Goal: Information Seeking & Learning: Learn about a topic

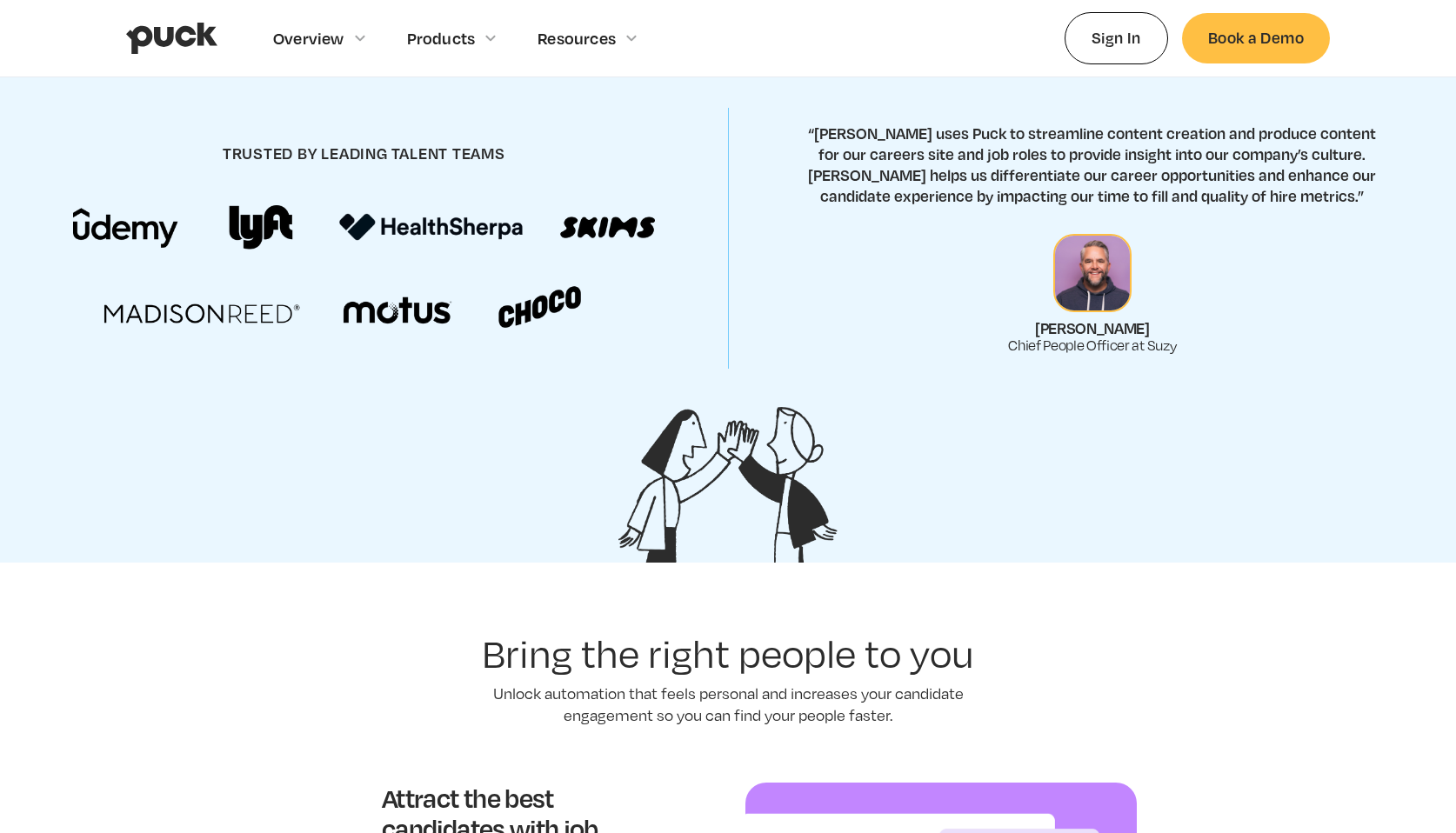
scroll to position [630, 0]
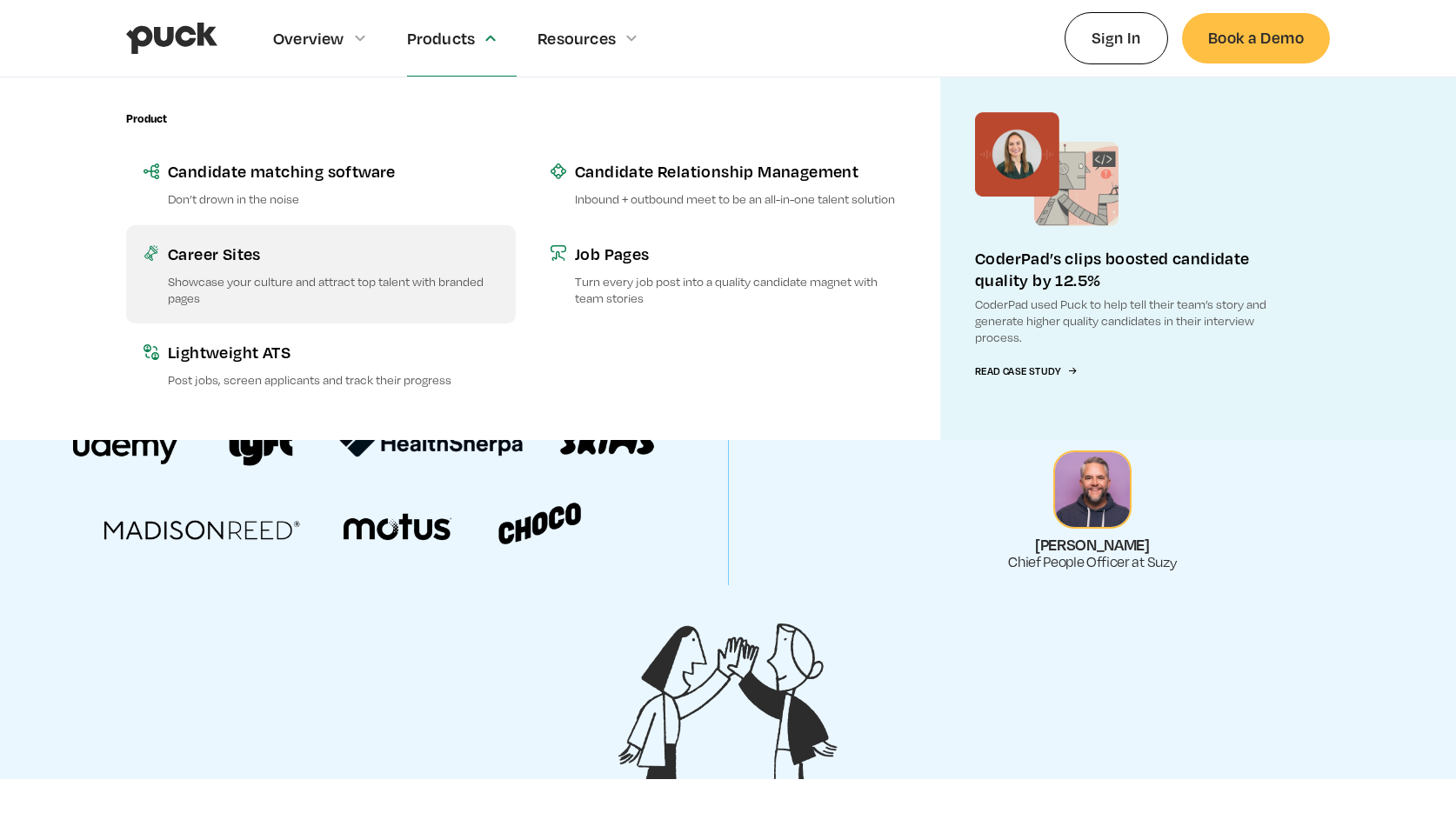
click at [252, 255] on div "Career Sites" at bounding box center [333, 253] width 330 height 22
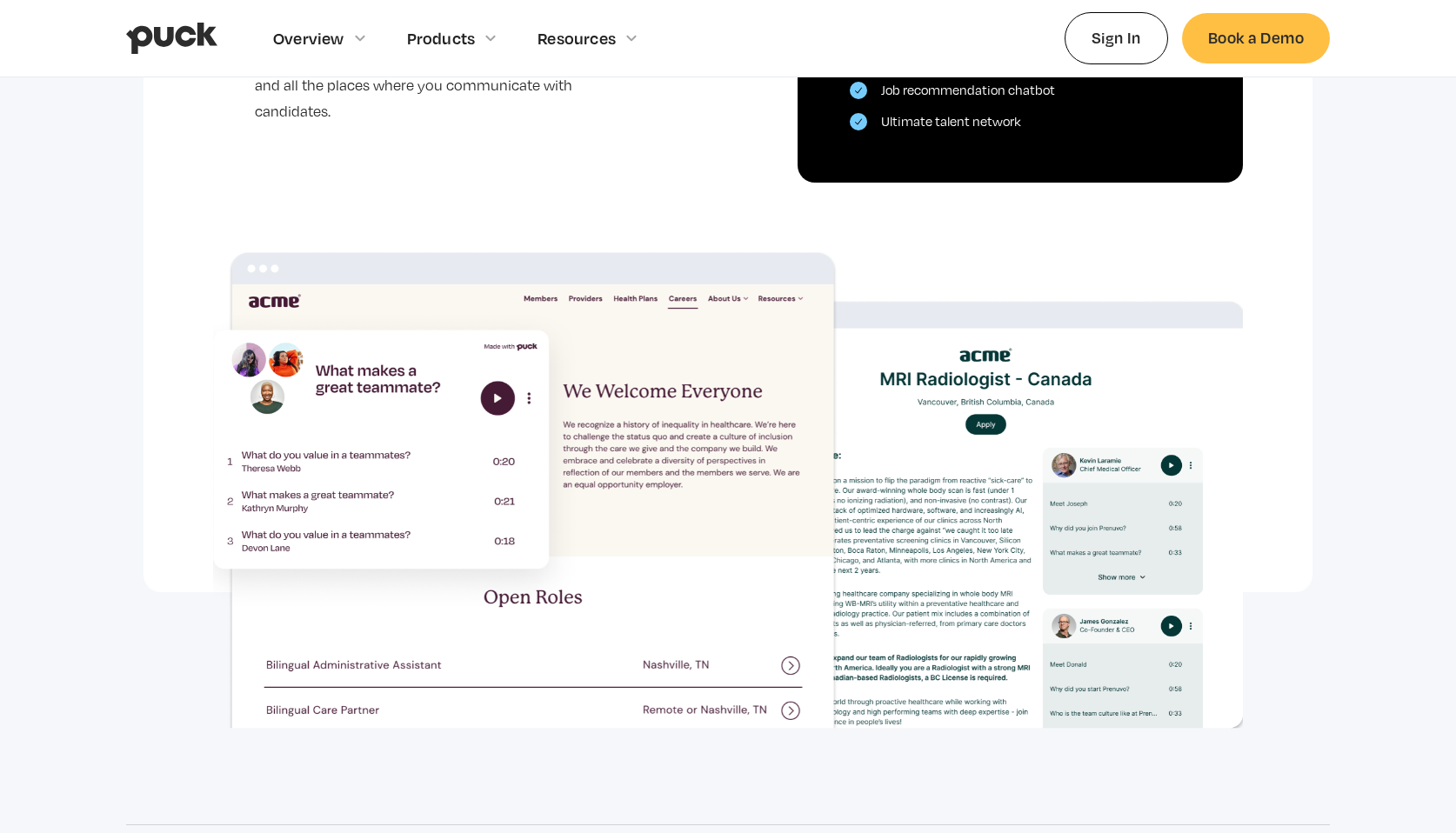
scroll to position [1123, 0]
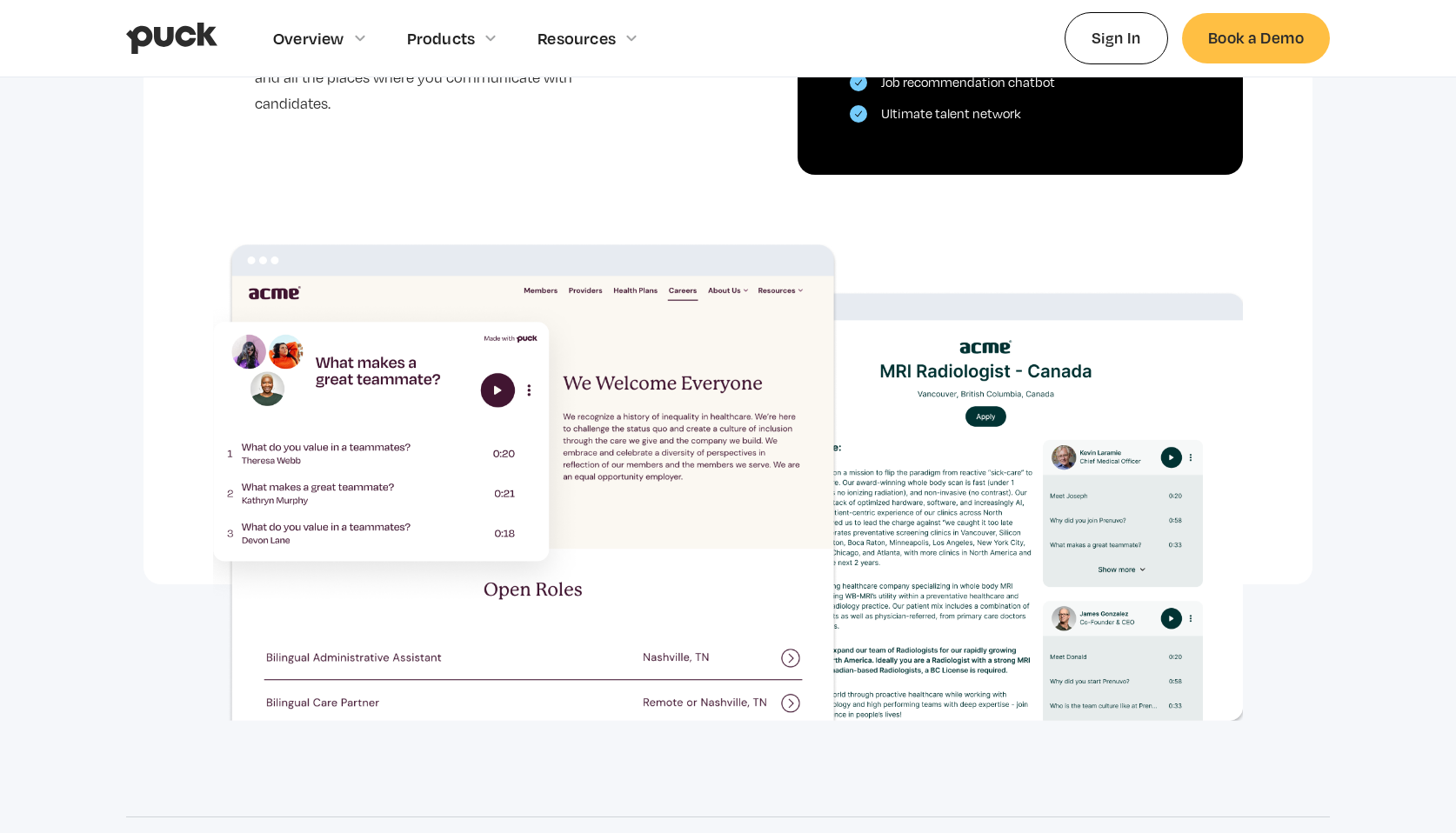
click at [206, 40] on img "home" at bounding box center [171, 38] width 91 height 33
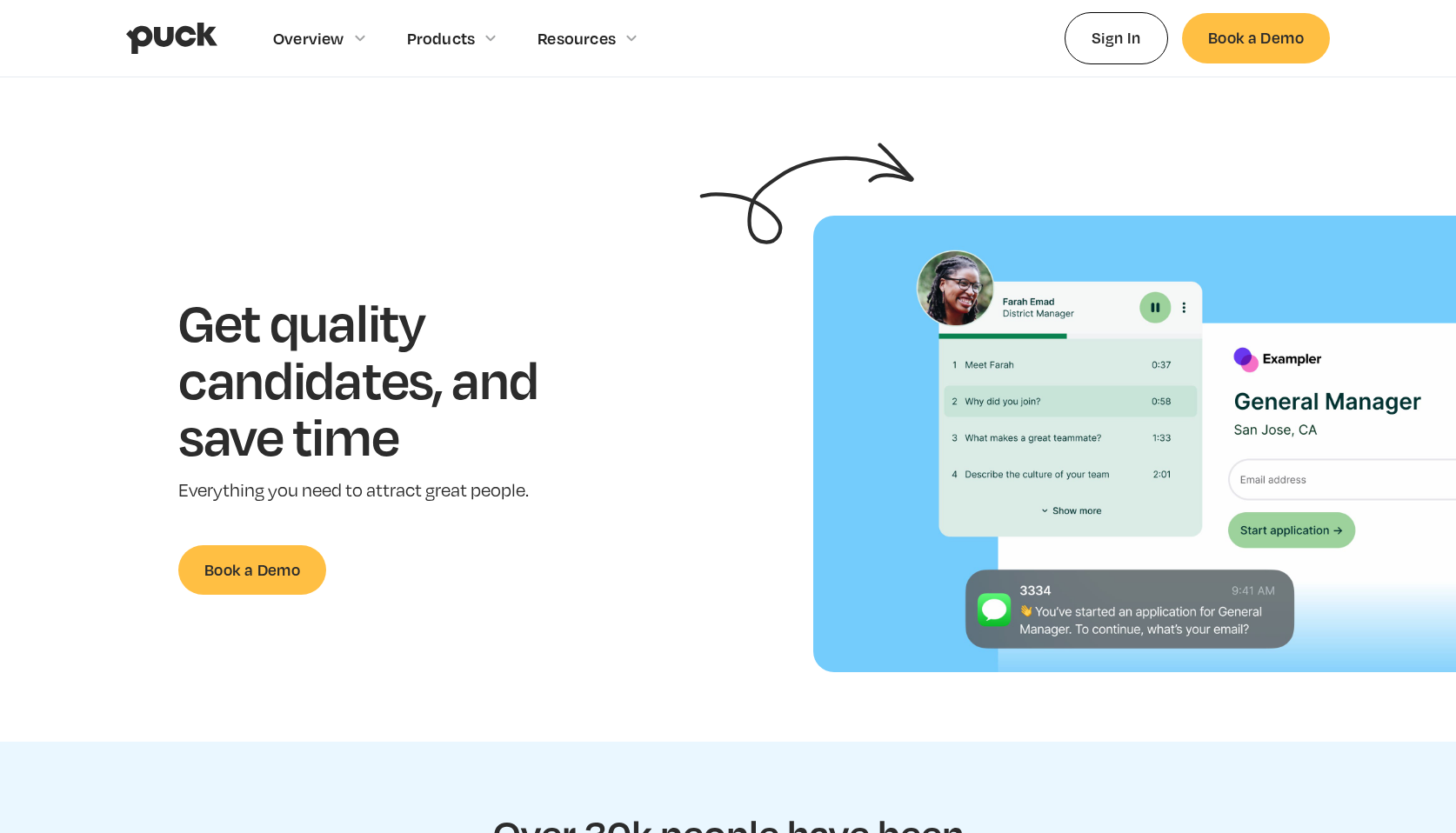
click at [367, 405] on h1 "Get quality candidates, and save time" at bounding box center [385, 378] width 413 height 171
click at [394, 446] on h1 "Get quality candidates, and save time" at bounding box center [385, 378] width 413 height 171
drag, startPoint x: 181, startPoint y: 499, endPoint x: 522, endPoint y: 501, distance: 341.0
click at [522, 501] on p "Everything you need to attract great people." at bounding box center [385, 491] width 413 height 25
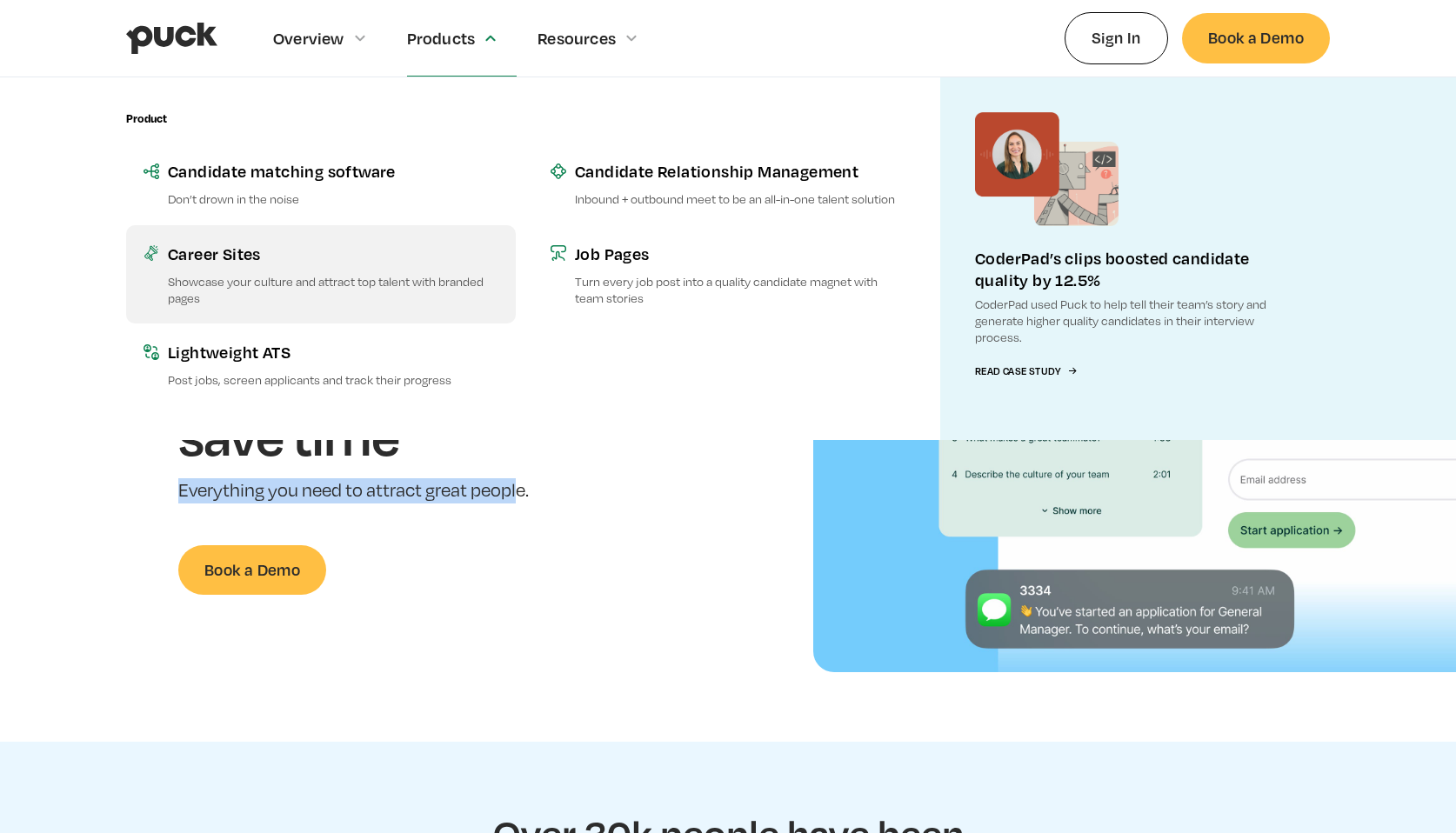
click at [245, 270] on link "Career Sites Showcase your culture and attract top talent with branded pages" at bounding box center [320, 274] width 390 height 98
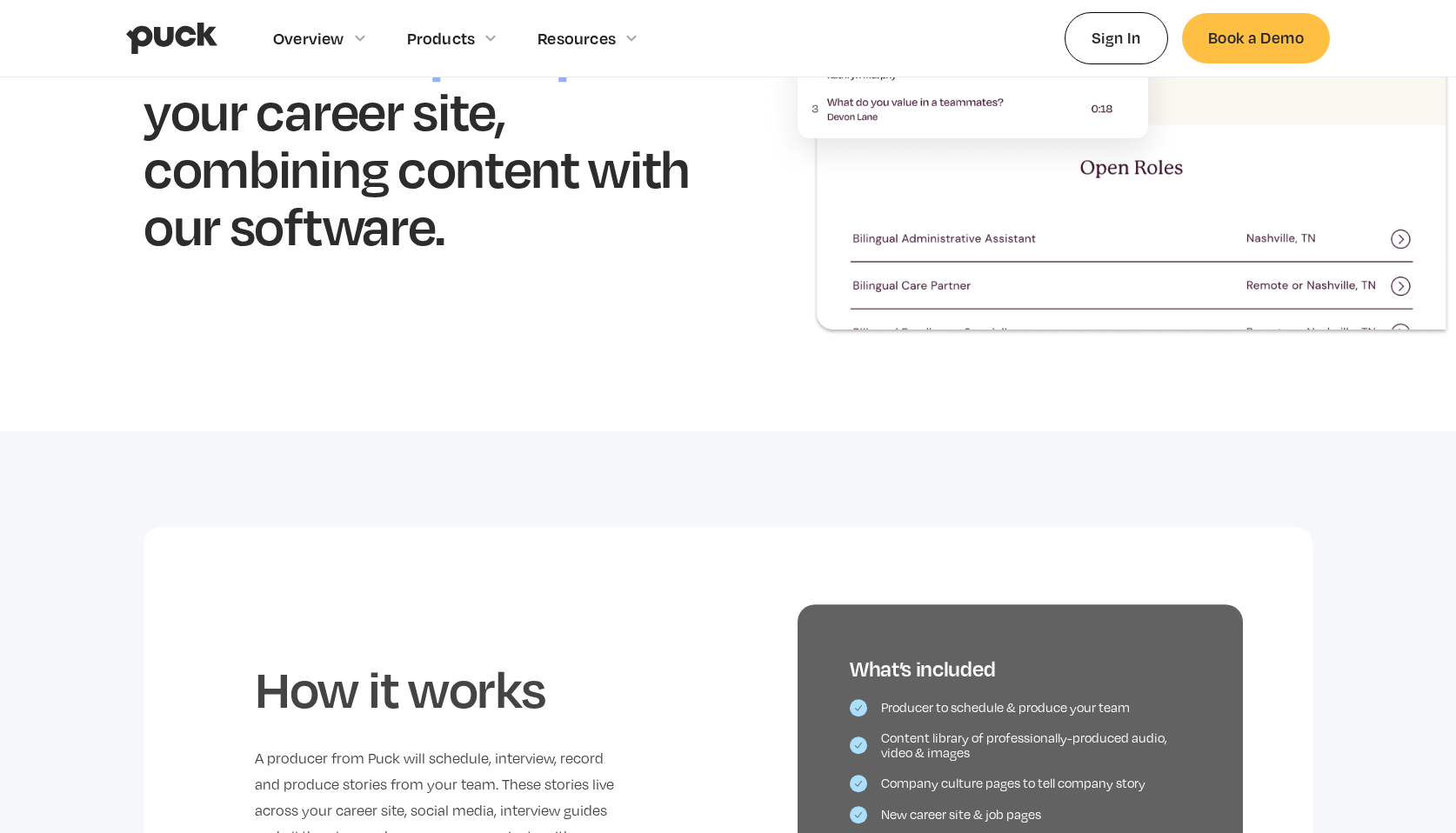
scroll to position [232, 0]
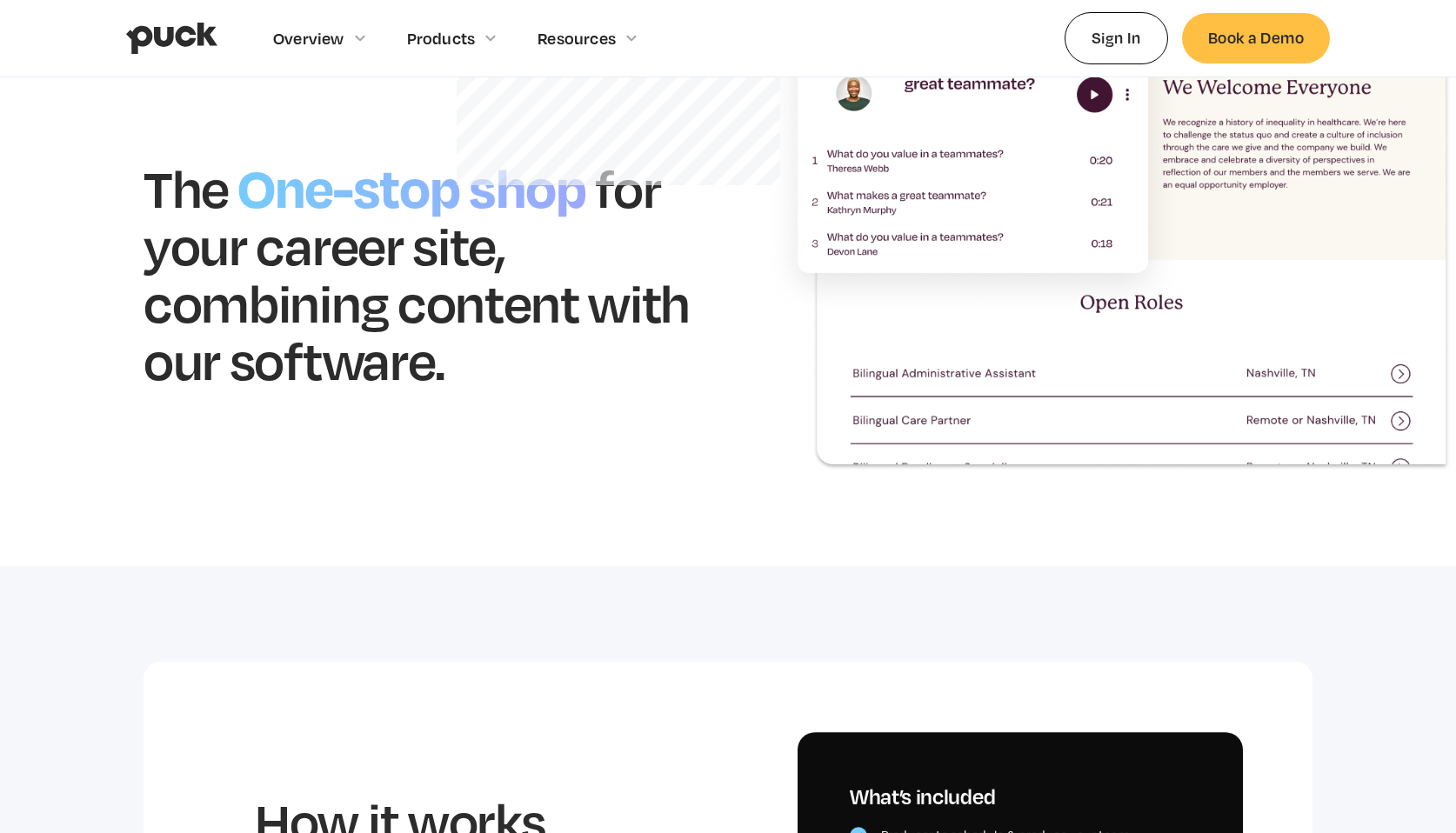
drag, startPoint x: 0, startPoint y: 0, endPoint x: 359, endPoint y: 265, distance: 446.2
click at [514, 322] on h1 "for your career site, combining content with our software." at bounding box center [416, 273] width 546 height 236
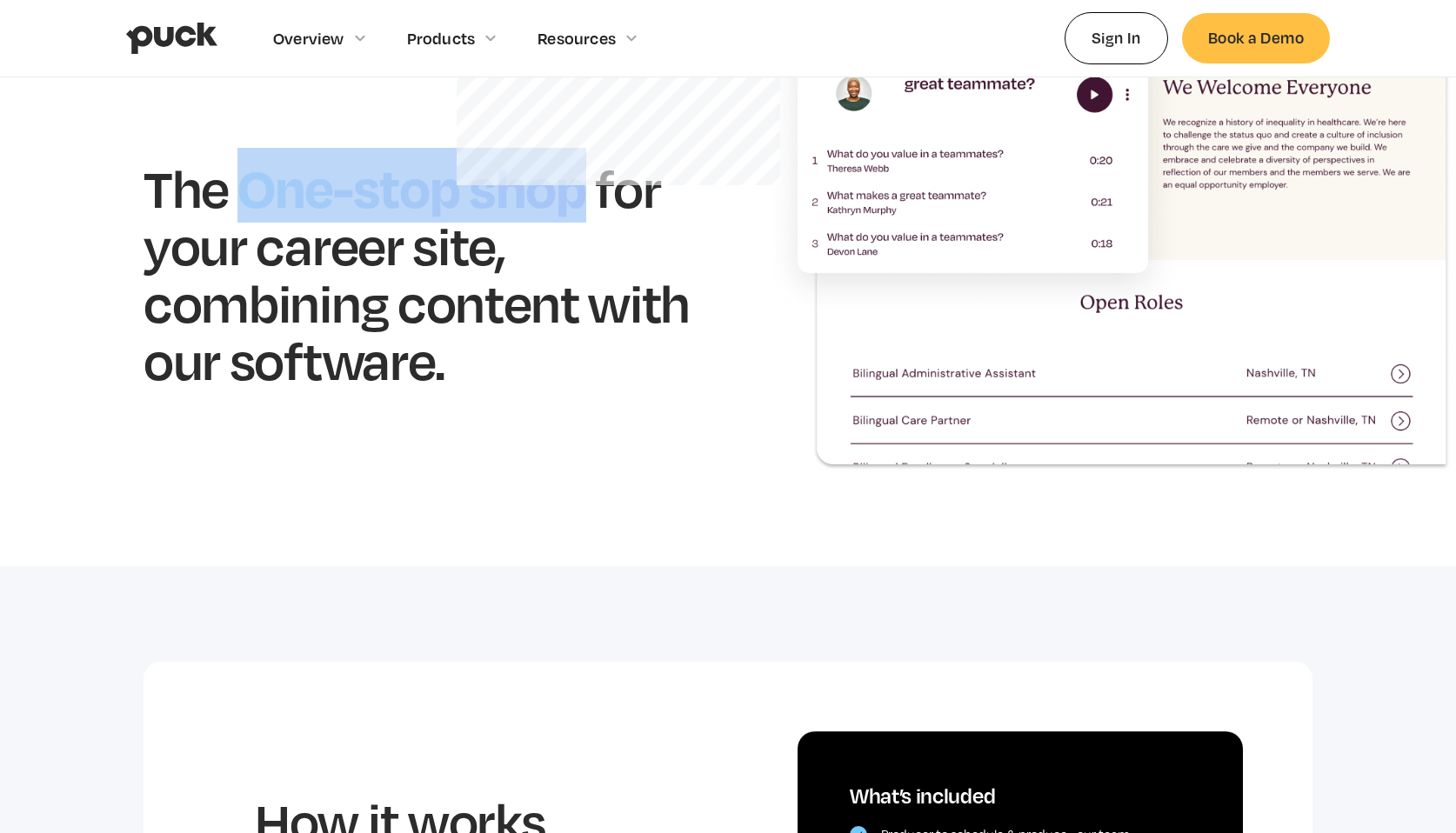
drag, startPoint x: 230, startPoint y: 177, endPoint x: 583, endPoint y: 196, distance: 353.5
click at [583, 196] on h1 "One-stop shop" at bounding box center [411, 185] width 366 height 75
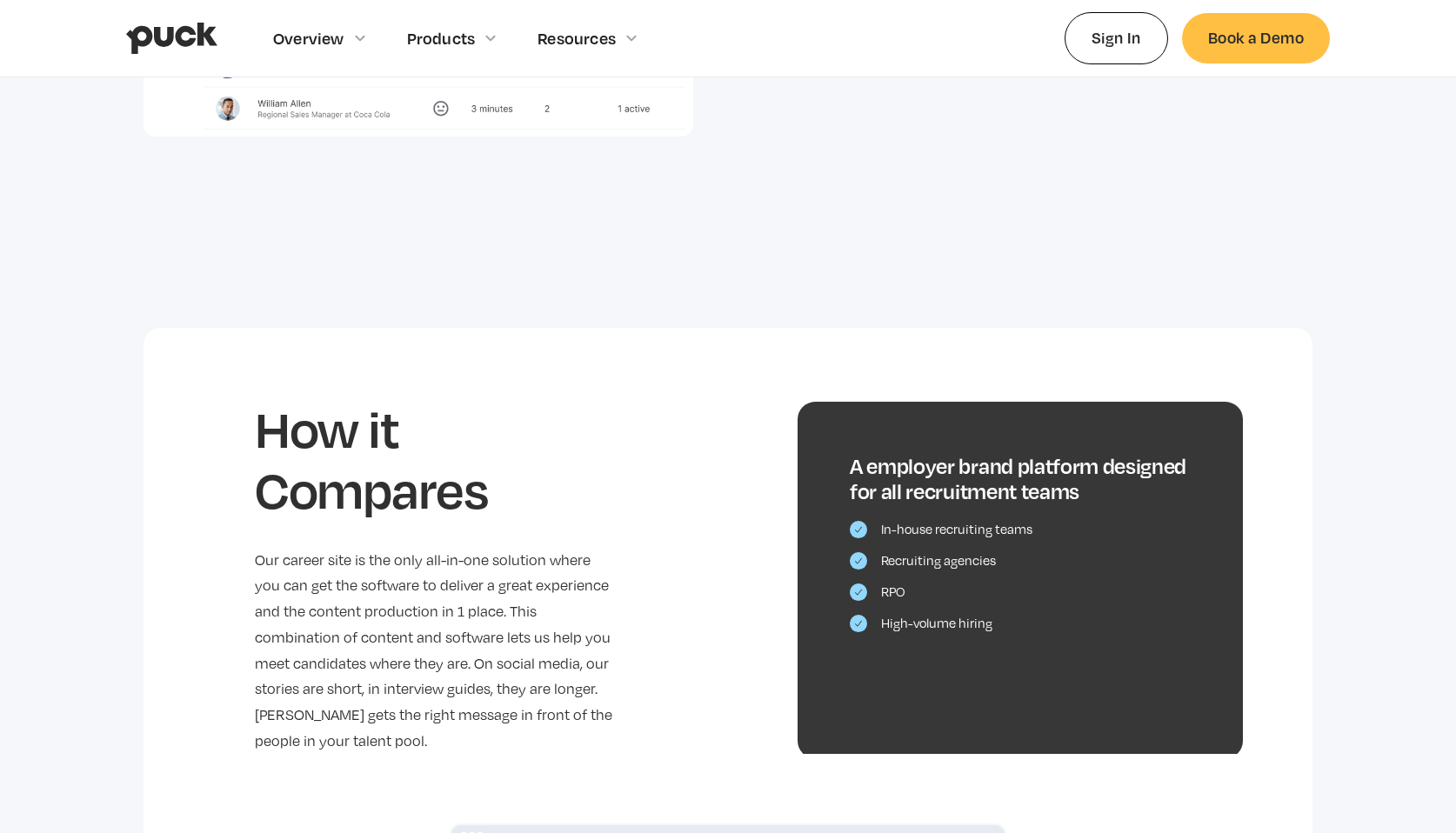
scroll to position [3714, 0]
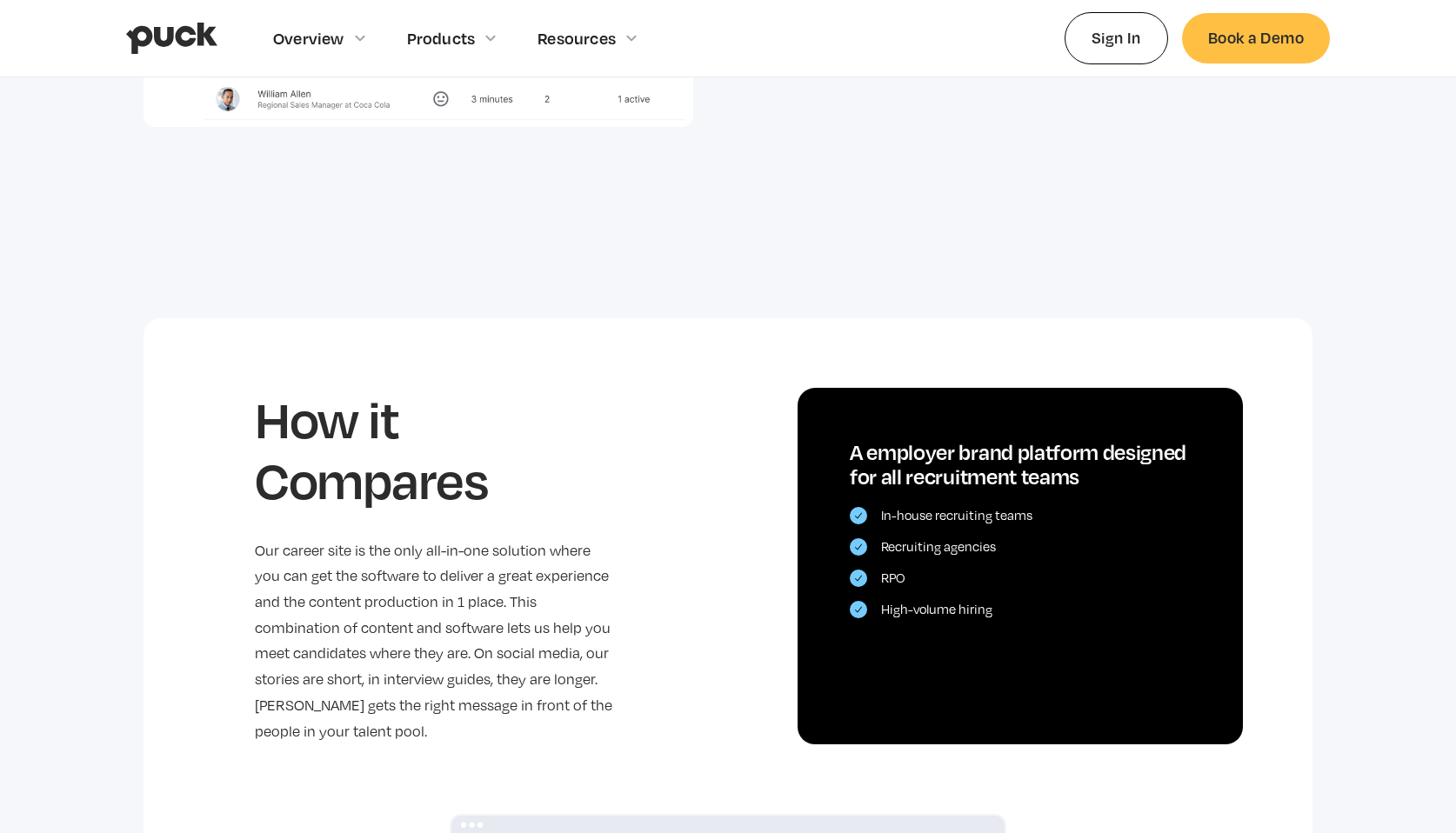
click at [182, 42] on img "home" at bounding box center [171, 38] width 91 height 33
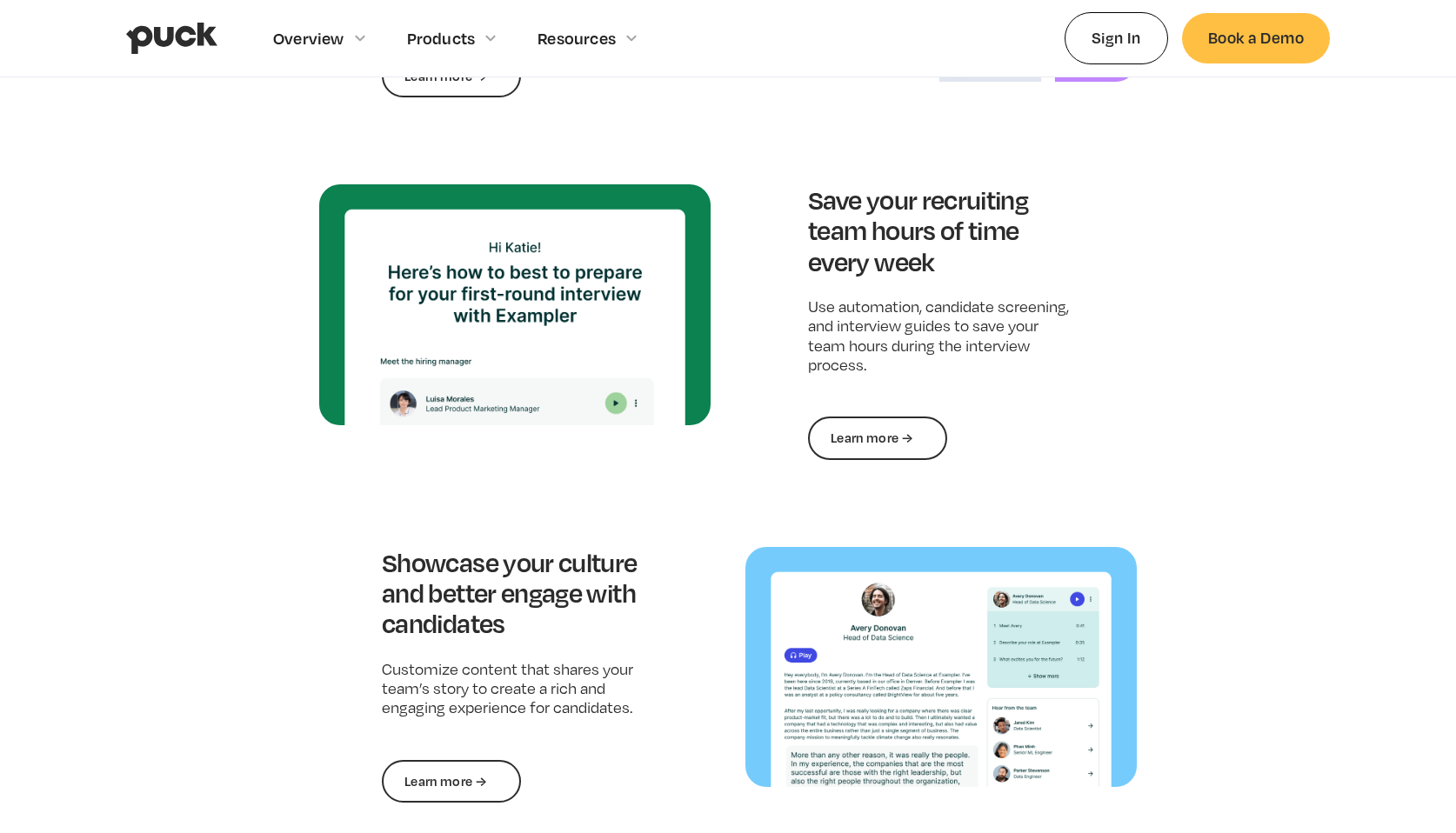
scroll to position [1793, 0]
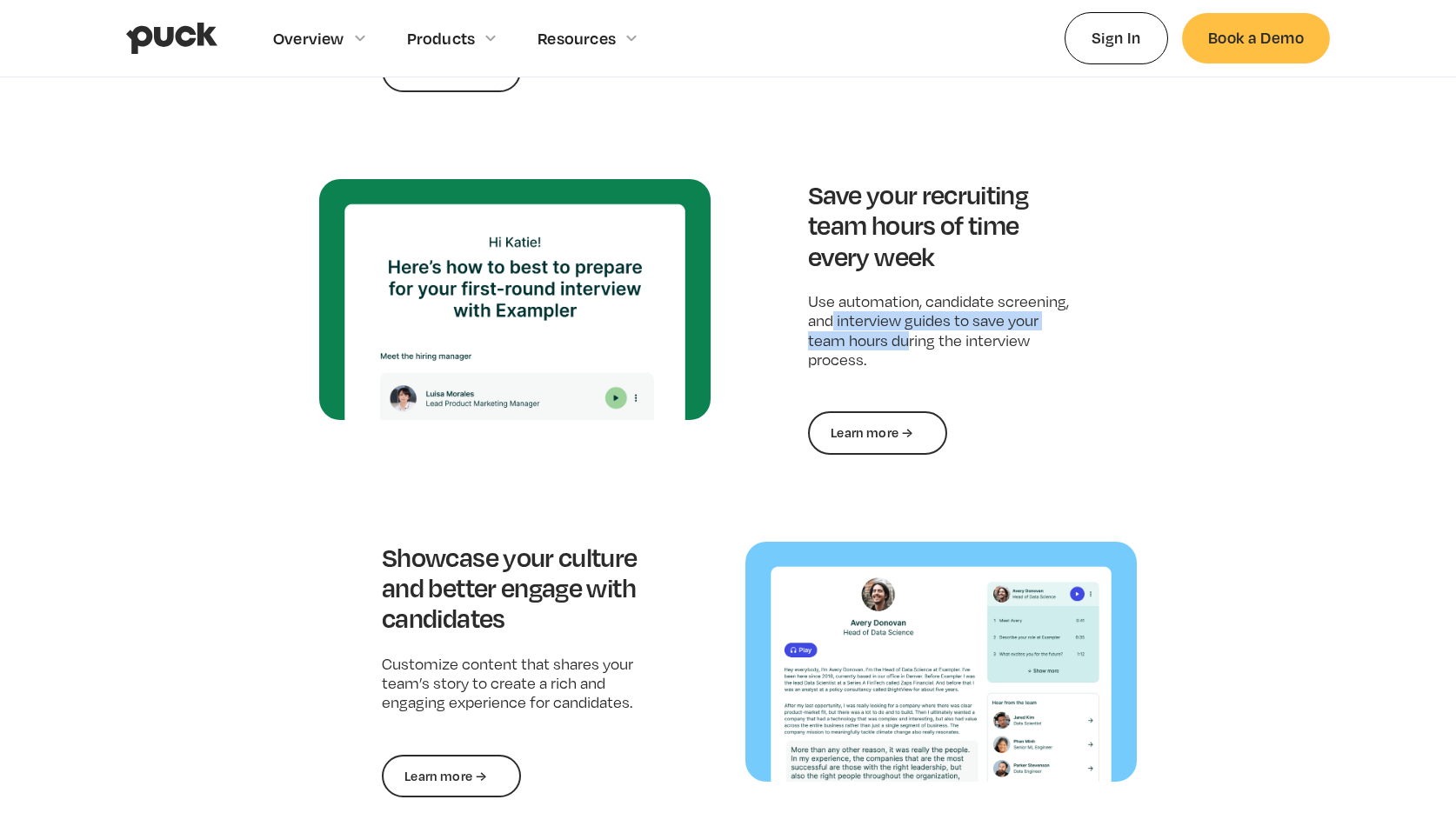
drag, startPoint x: 834, startPoint y: 325, endPoint x: 908, endPoint y: 347, distance: 77.2
click at [908, 347] on p "Use automation, candidate screening, and interview guides to save your team hou…" at bounding box center [941, 330] width 266 height 78
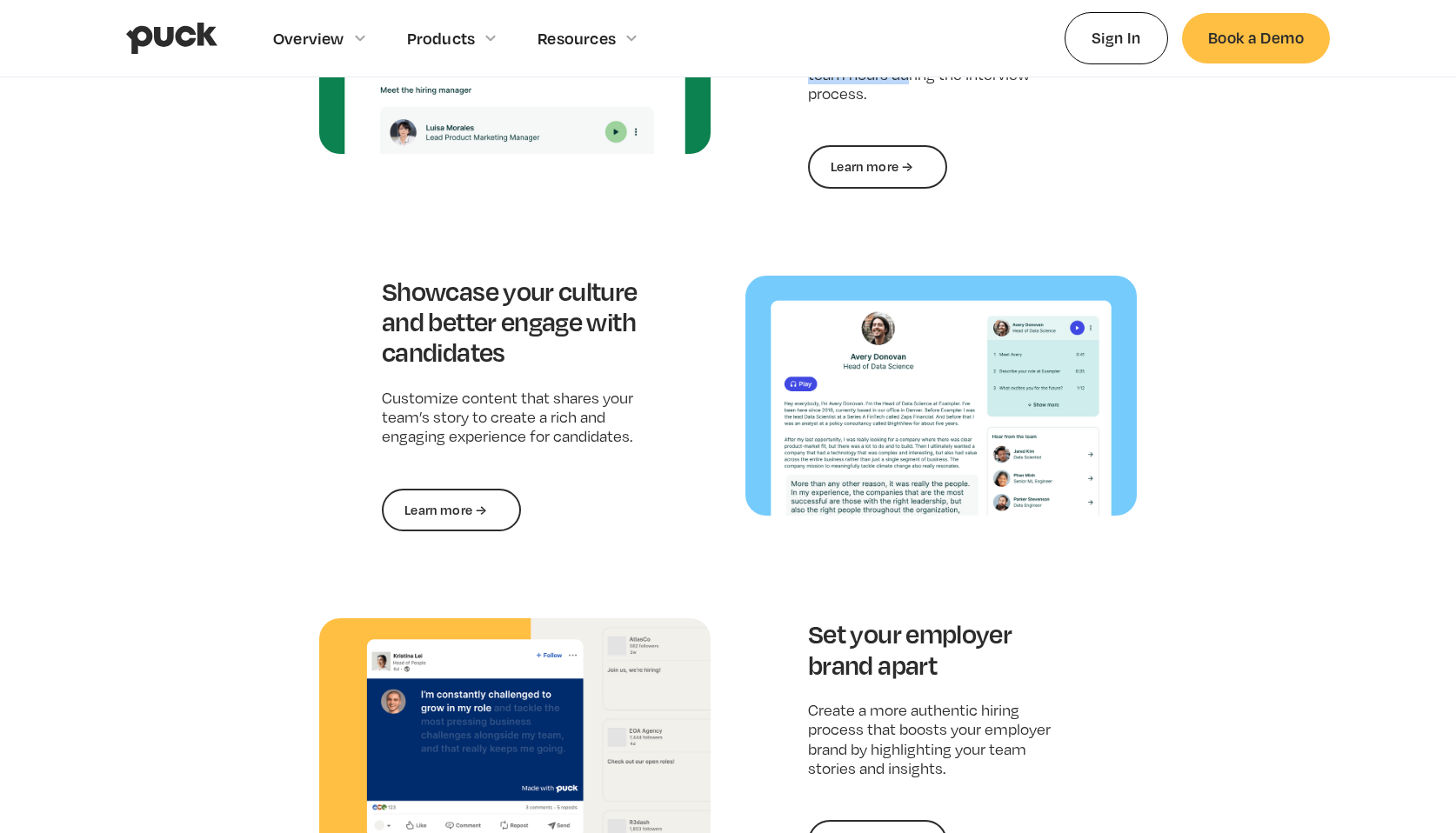
scroll to position [2082, 0]
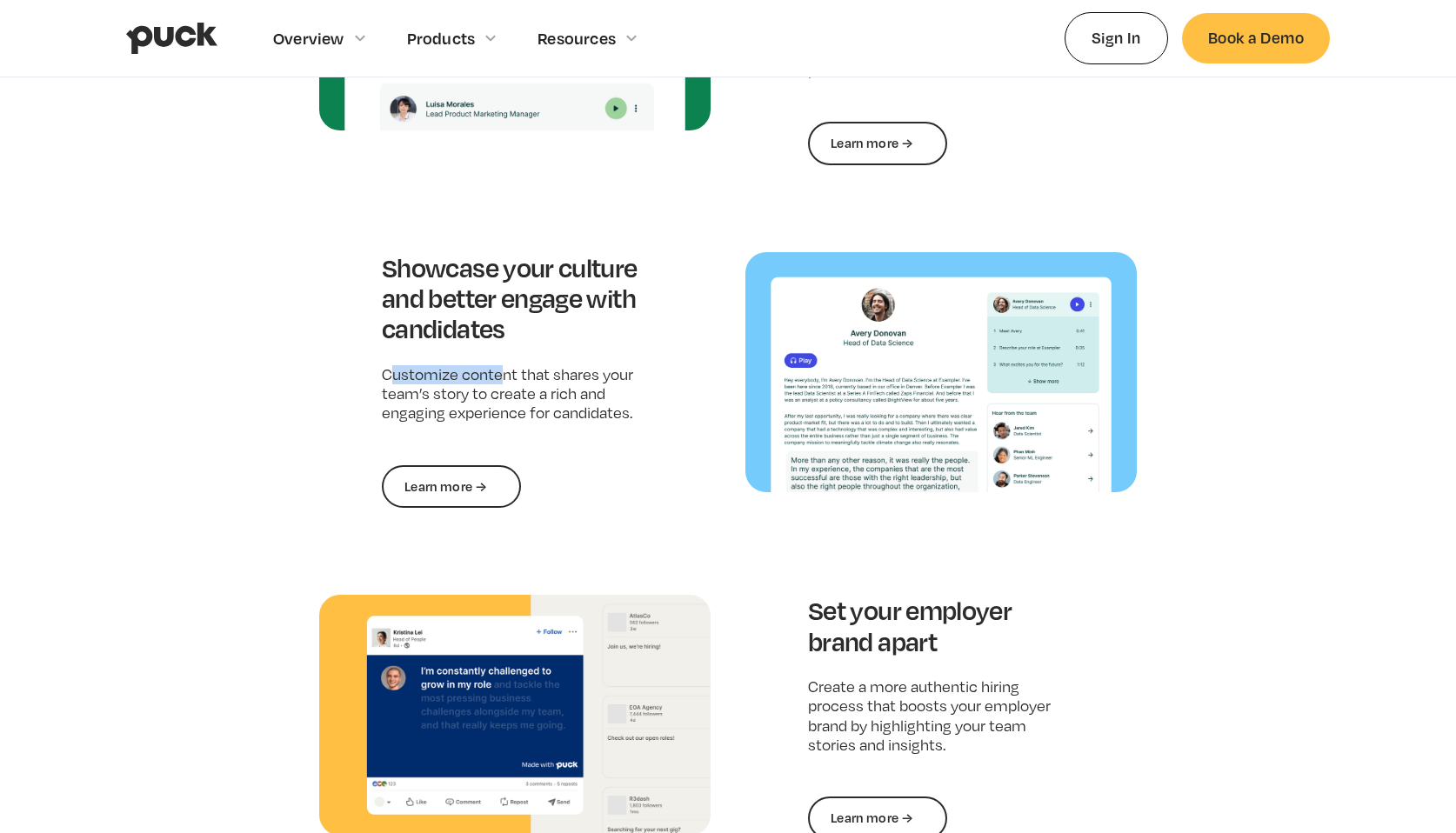
drag, startPoint x: 393, startPoint y: 370, endPoint x: 503, endPoint y: 371, distance: 110.0
click at [502, 370] on p "Customize content that shares your team’s story to create a rich and engaging e…" at bounding box center [514, 394] width 266 height 58
drag, startPoint x: 519, startPoint y: 371, endPoint x: 376, endPoint y: 373, distance: 143.0
click at [376, 373] on div "Showcase your culture and better engage with candidates Customize content that …" at bounding box center [515, 380] width 392 height 256
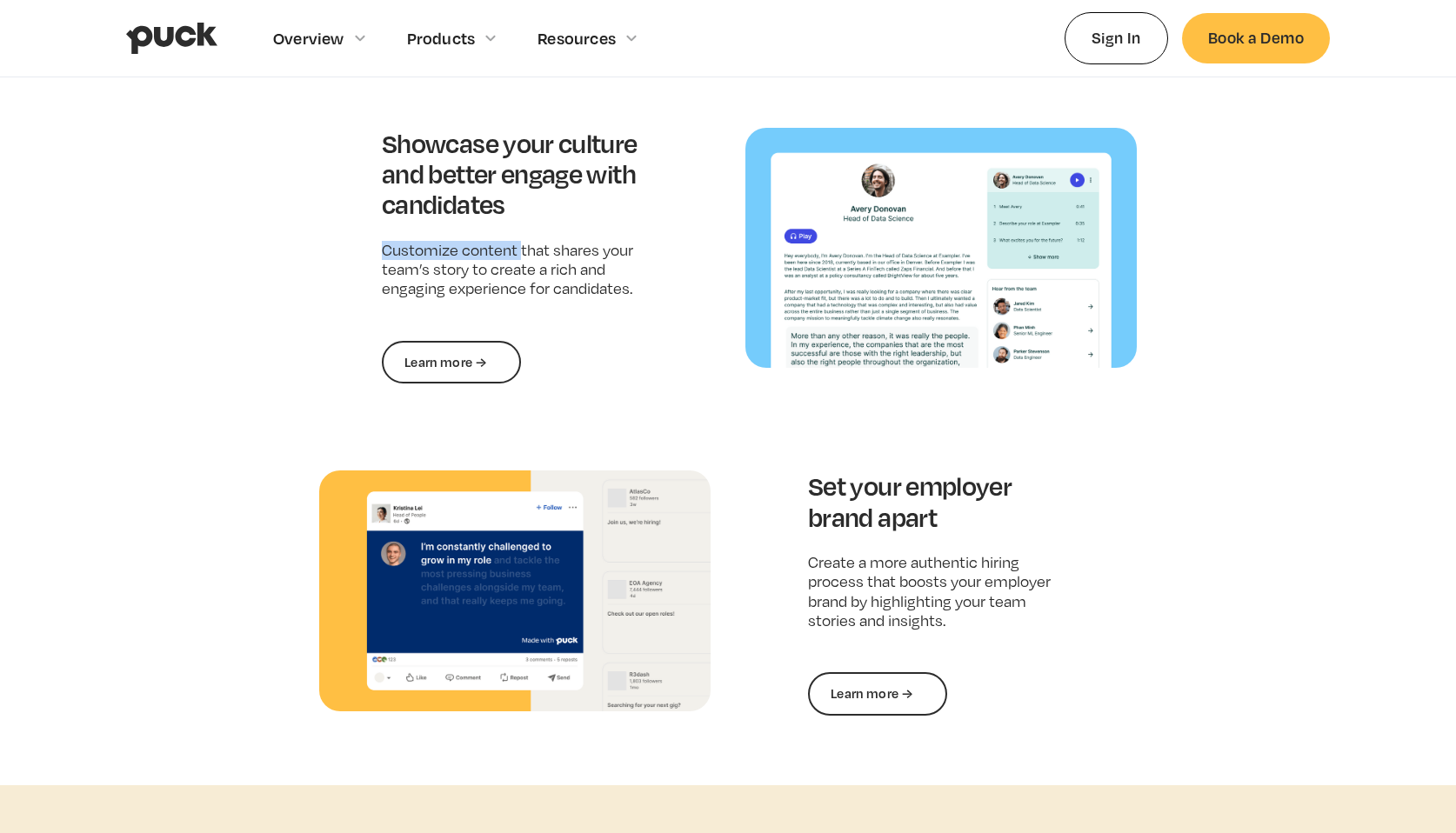
scroll to position [2181, 0]
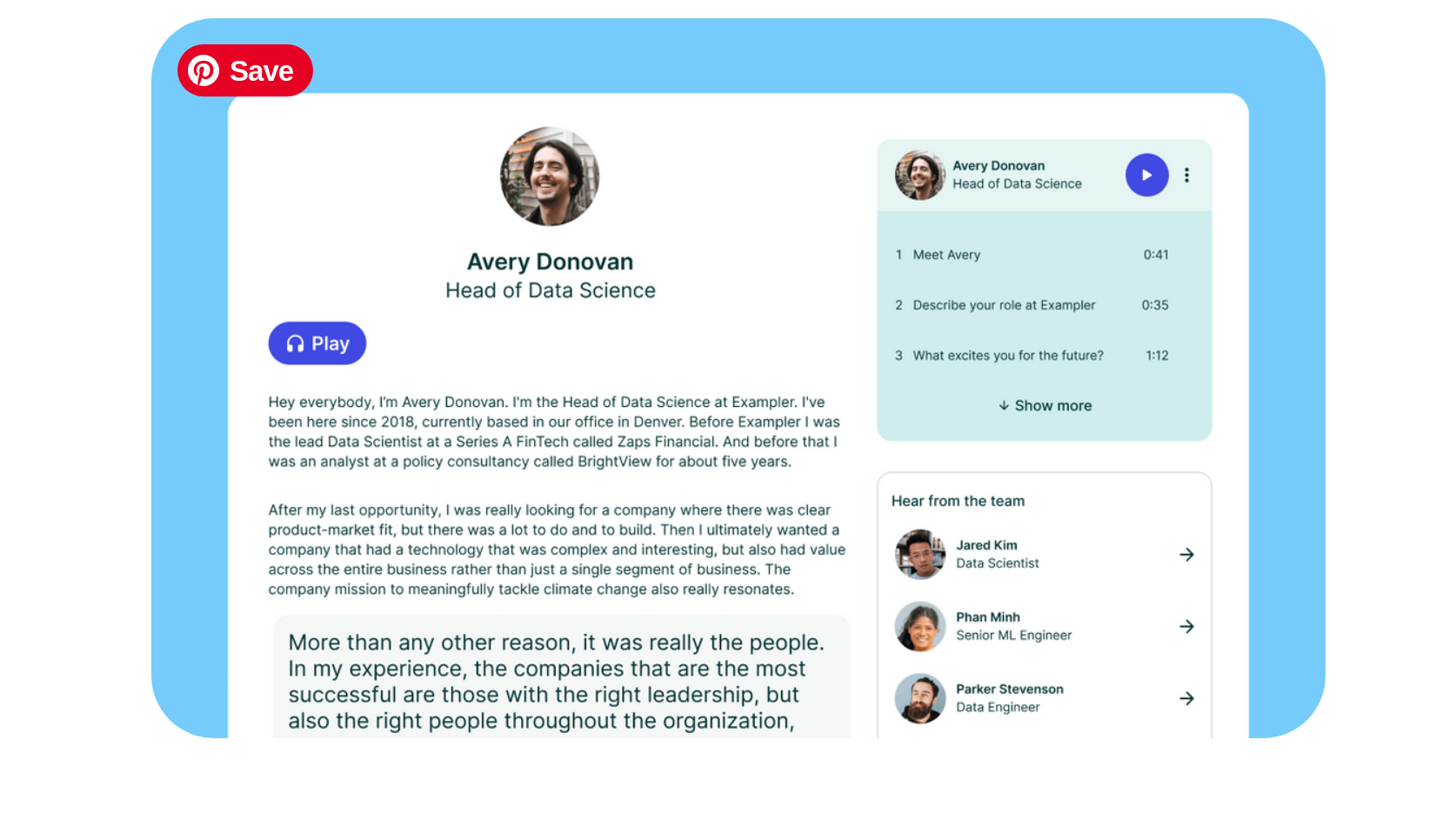
click at [1027, 318] on img at bounding box center [942, 273] width 392 height 240
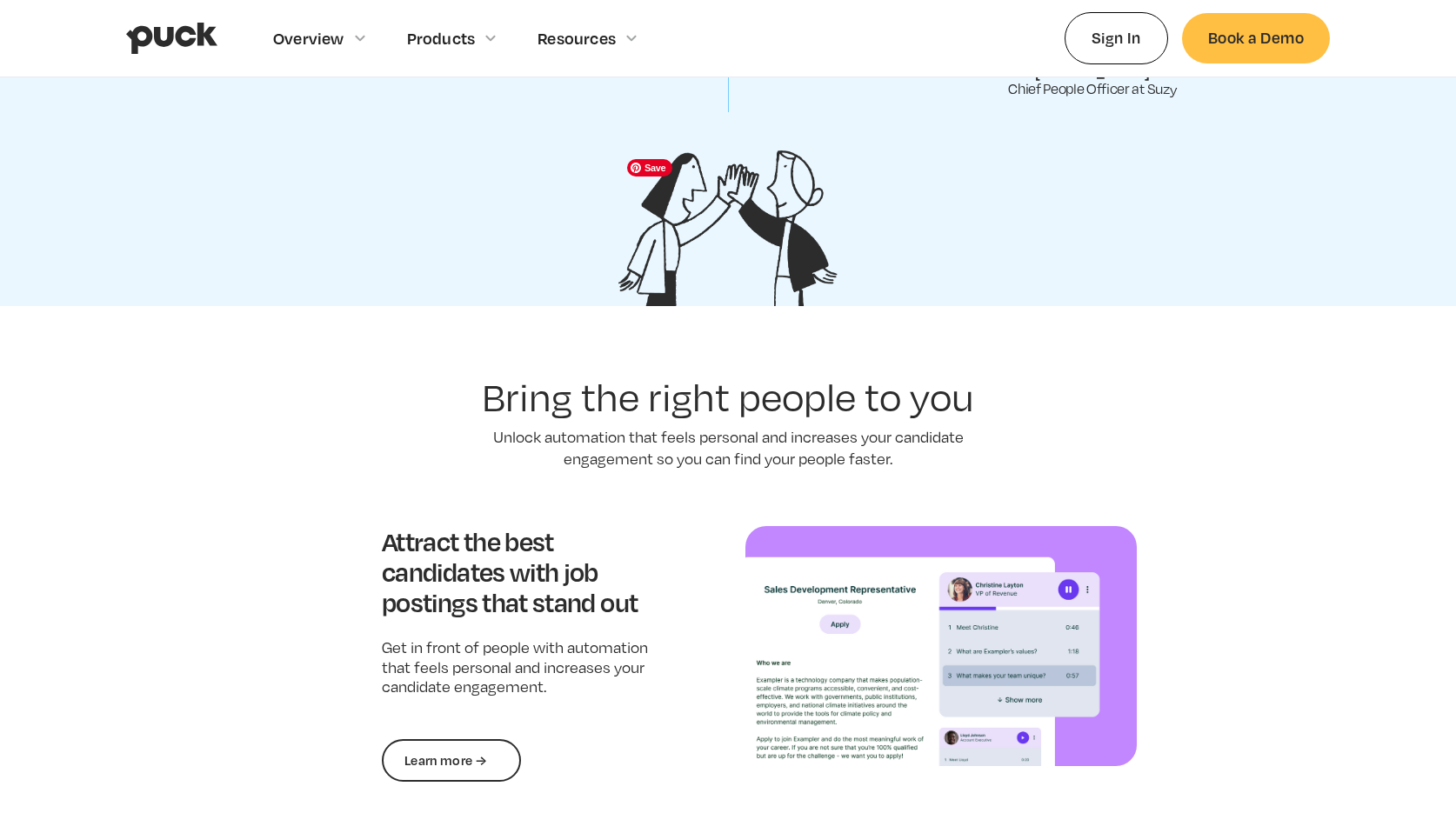
scroll to position [1313, 0]
